Goal: Information Seeking & Learning: Understand process/instructions

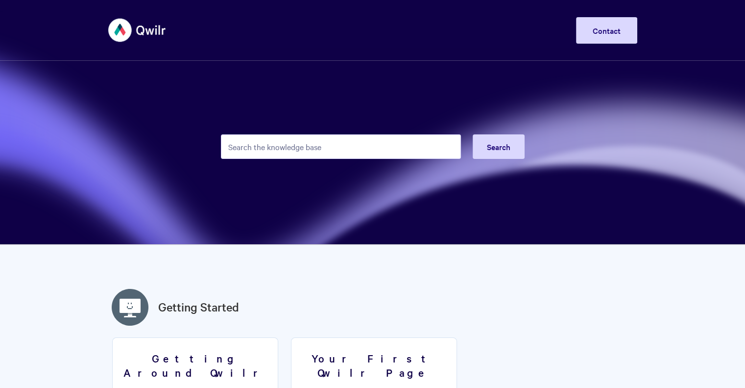
click at [310, 142] on input "Search the knowledge base" at bounding box center [341, 146] width 240 height 25
paste input "Create a template and link it to this object in Qwilr or ask your admin to shar…"
type input "Create a template and link it to this object in Qwilr or ask your admin to shar…"
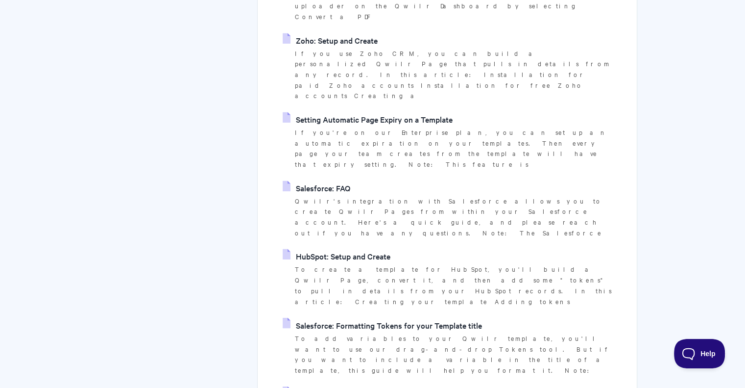
scroll to position [1568, 0]
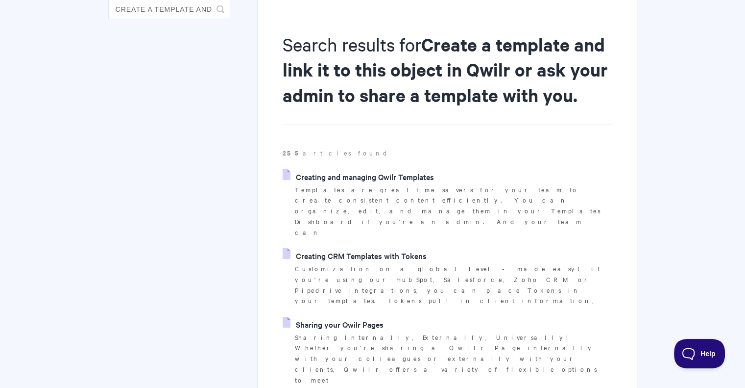
scroll to position [0, 0]
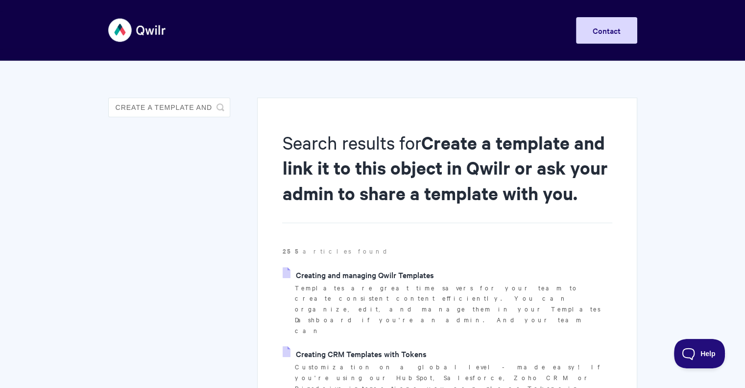
click at [429, 156] on strong "Create a template and link it to this object in Qwilr or ask your admin to shar…" at bounding box center [444, 167] width 325 height 74
click at [177, 106] on input "Create a template and link it to this object in Qwilr or ask your admin to shar…" at bounding box center [169, 108] width 122 height 20
click at [221, 105] on icon "submit" at bounding box center [221, 107] width 8 height 8
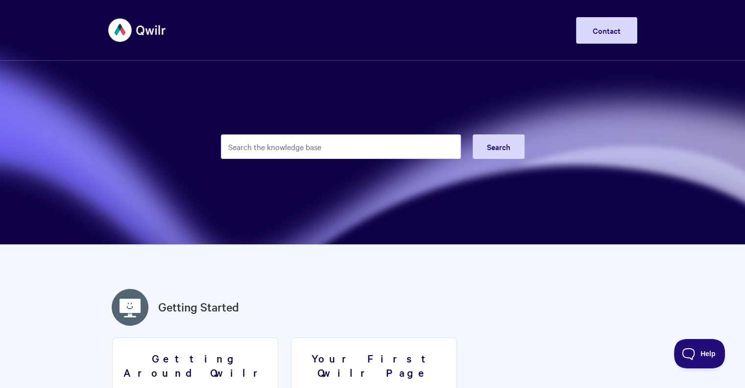
click at [247, 158] on input "Search the knowledge base" at bounding box center [341, 146] width 240 height 25
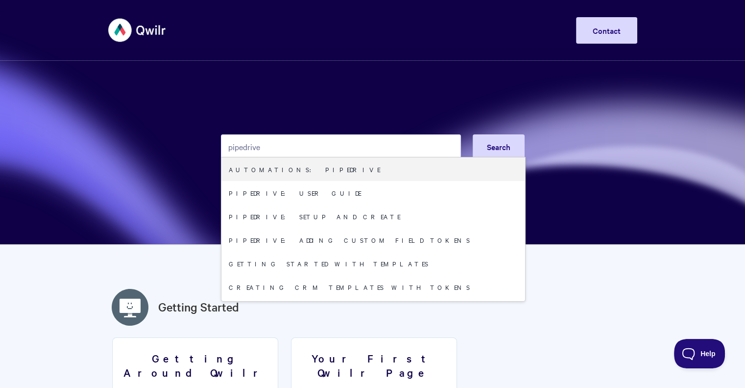
type input "pipedrive"
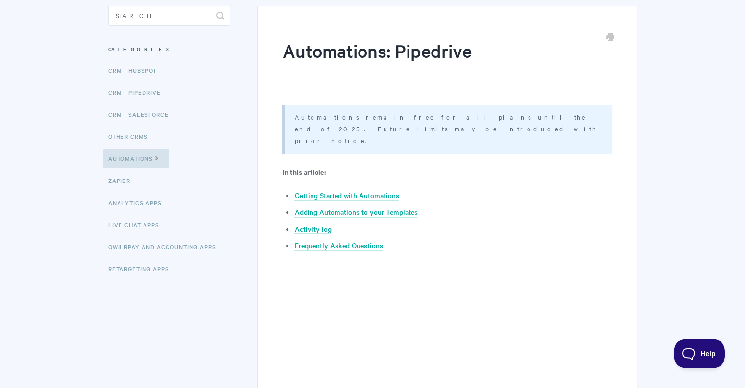
scroll to position [98, 0]
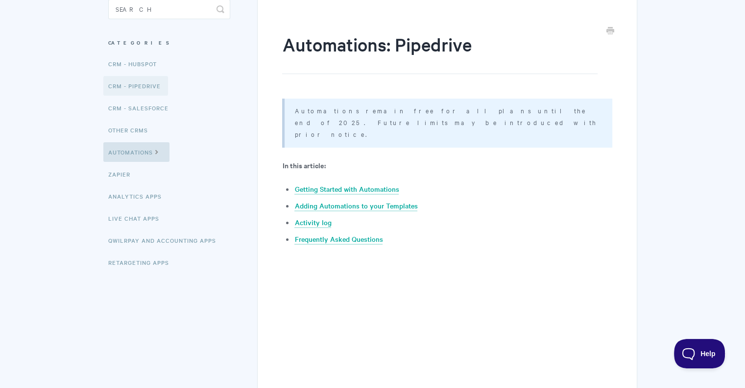
click at [143, 87] on link "CRM - Pipedrive" at bounding box center [135, 86] width 65 height 20
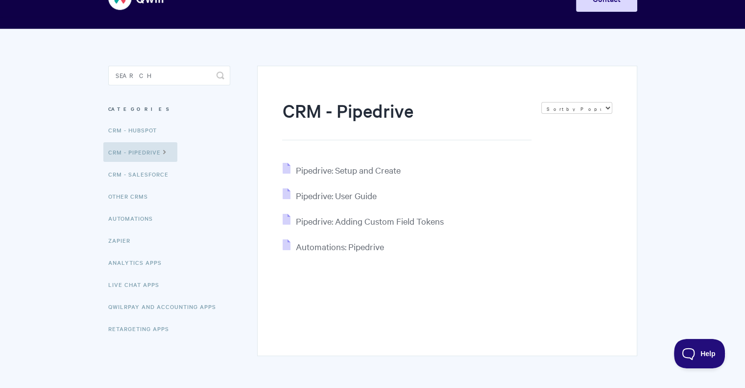
scroll to position [49, 0]
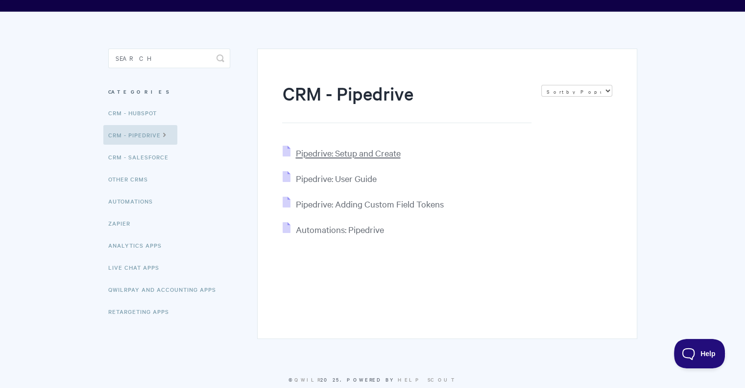
click at [342, 151] on span "Pipedrive: Setup and Create" at bounding box center [347, 152] width 105 height 11
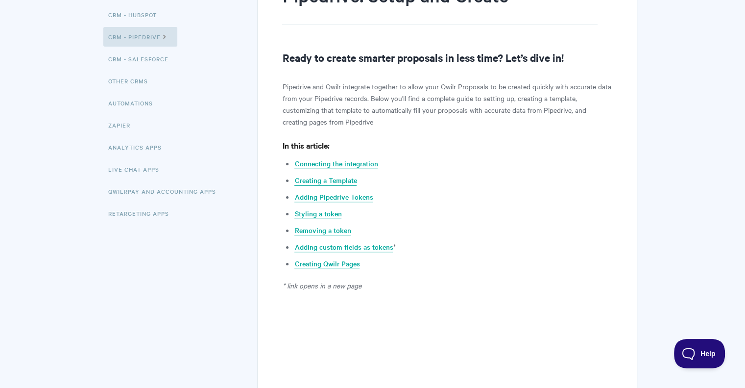
click at [310, 177] on link "Creating a Template" at bounding box center [326, 180] width 62 height 11
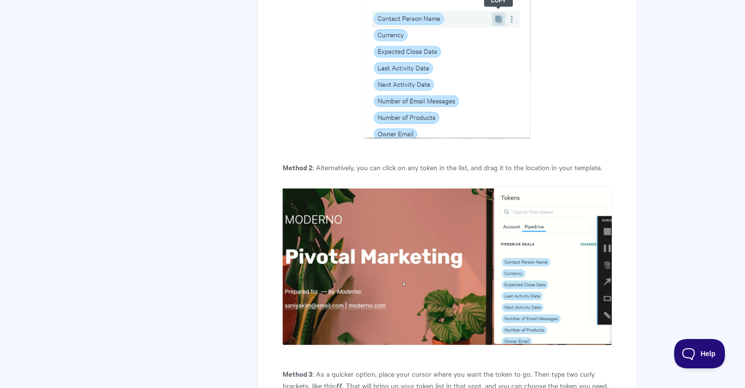
scroll to position [3974, 0]
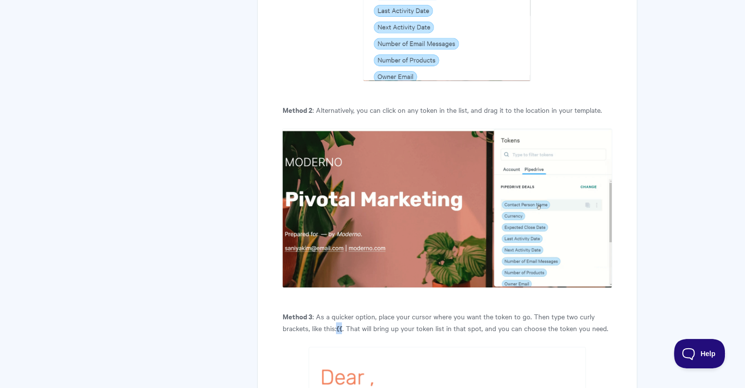
drag, startPoint x: 339, startPoint y: 207, endPoint x: 347, endPoint y: 225, distance: 20.6
click at [346, 310] on p "Method 3 : As a quicker option, place your cursor where you want the token to g…" at bounding box center [447, 322] width 330 height 24
click at [344, 310] on p "Method 3 : As a quicker option, place your cursor where you want the token to g…" at bounding box center [447, 322] width 330 height 24
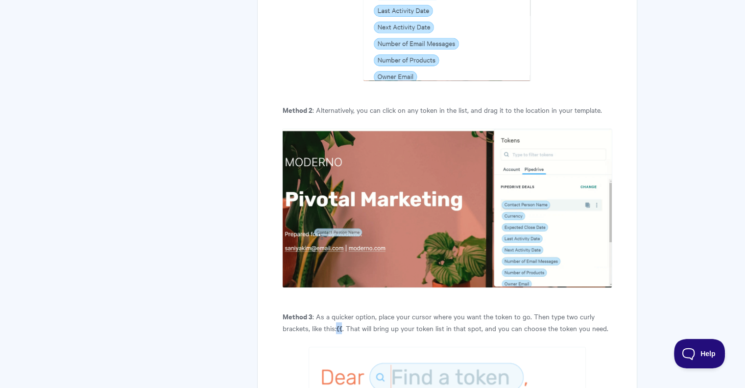
drag, startPoint x: 344, startPoint y: 207, endPoint x: 339, endPoint y: 206, distance: 4.9
click at [339, 310] on p "Method 3 : As a quicker option, place your cursor where you want the token to g…" at bounding box center [447, 322] width 330 height 24
copy strong "{{"
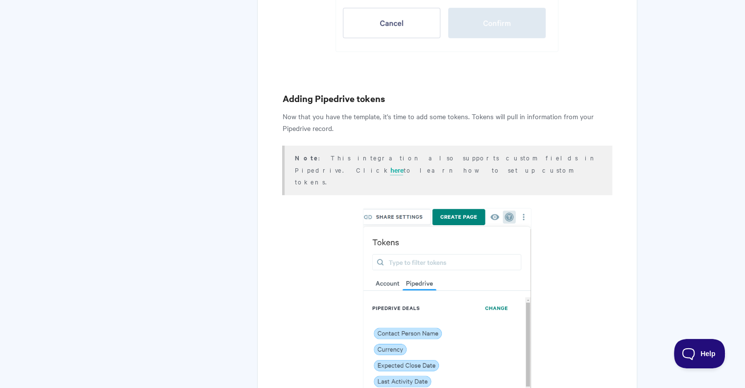
scroll to position [3190, 0]
click at [403, 166] on link "here" at bounding box center [396, 171] width 13 height 11
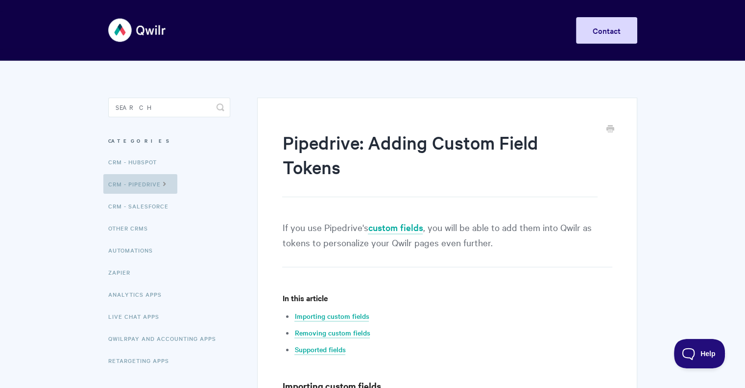
click at [163, 182] on icon at bounding box center [165, 183] width 8 height 8
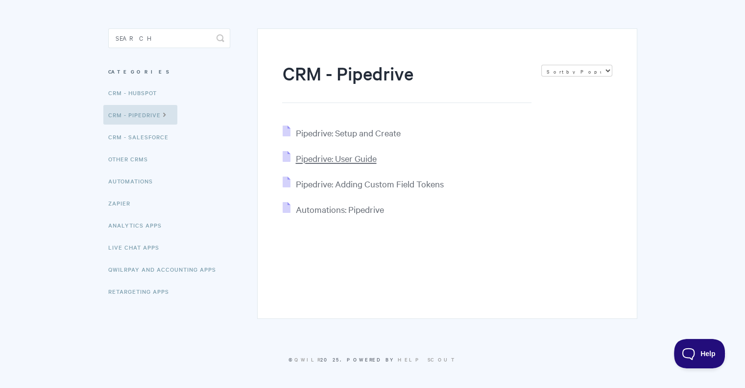
click at [332, 159] on span "Pipedrive: User Guide" at bounding box center [335, 157] width 81 height 11
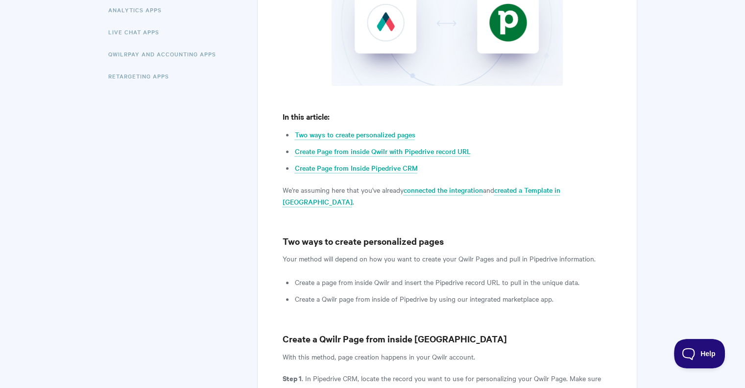
scroll to position [392, 0]
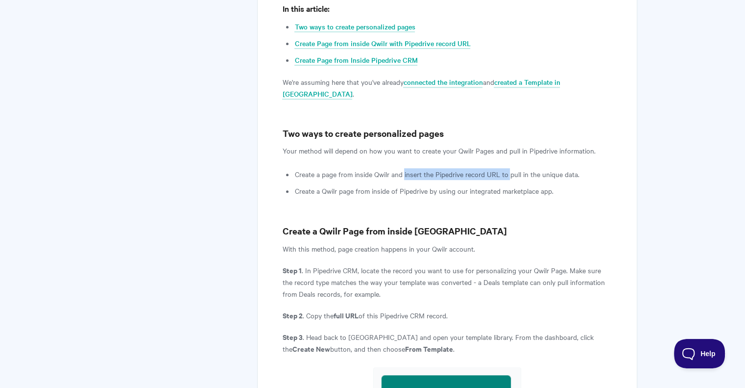
drag, startPoint x: 404, startPoint y: 162, endPoint x: 509, endPoint y: 160, distance: 104.9
click at [509, 168] on li "Create a page from inside Qwilr and insert the Pipedrive record URL to pull in …" at bounding box center [454, 174] width 318 height 12
click at [388, 185] on li "Create a Qwilr page from inside of Pipedrive by using our integrated marketplac…" at bounding box center [454, 191] width 318 height 12
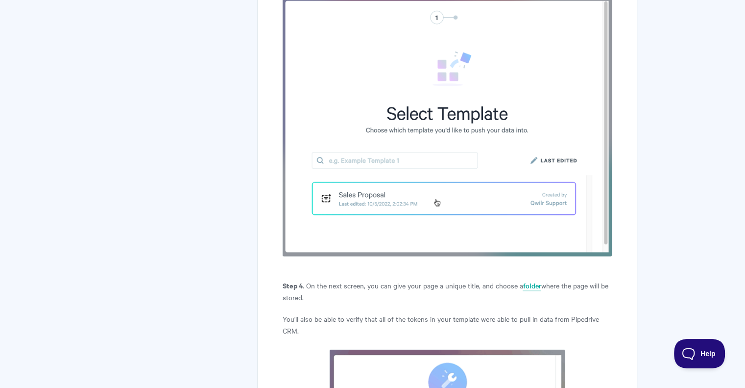
scroll to position [2744, 0]
